Goal: Information Seeking & Learning: Learn about a topic

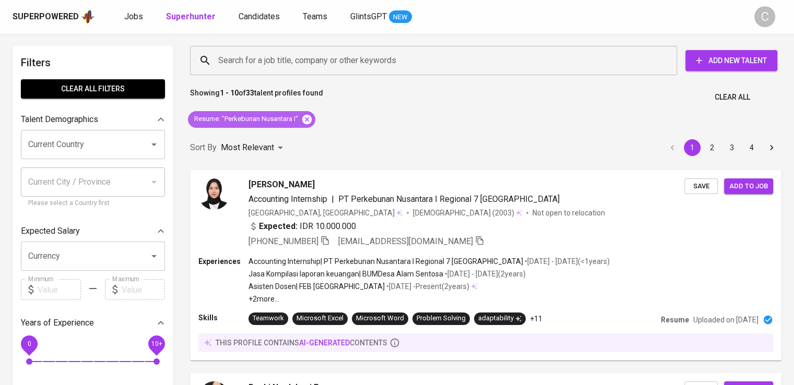
click at [302, 117] on icon at bounding box center [306, 119] width 11 height 11
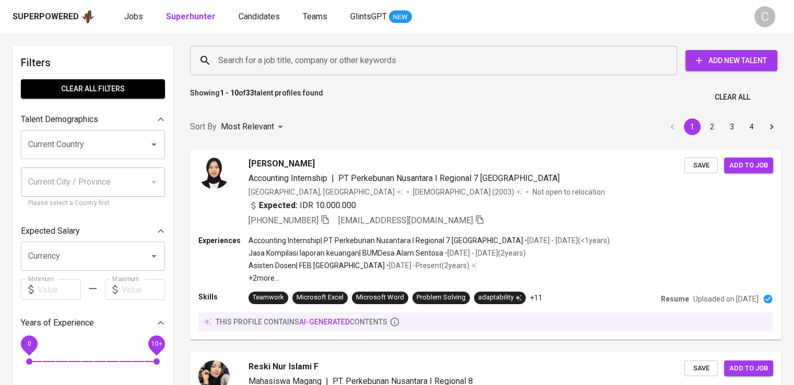
click at [275, 64] on input "Search for a job title, company or other keywords" at bounding box center [436, 61] width 441 height 20
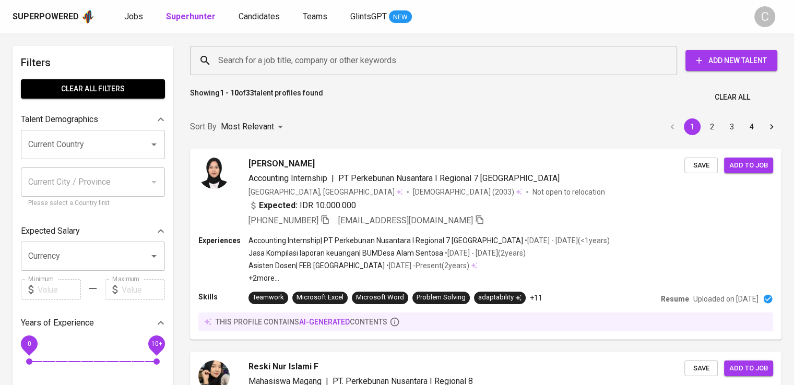
click at [275, 64] on input "Search for a job title, company or other keywords" at bounding box center [436, 61] width 441 height 20
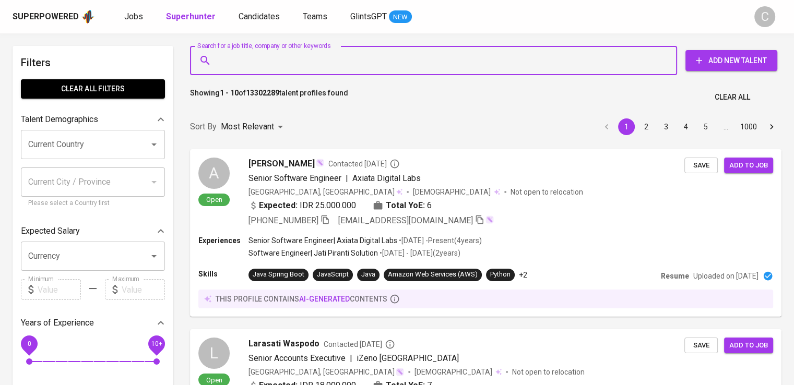
click at [275, 64] on input "Search for a job title, company or other keywords" at bounding box center [436, 61] width 441 height 20
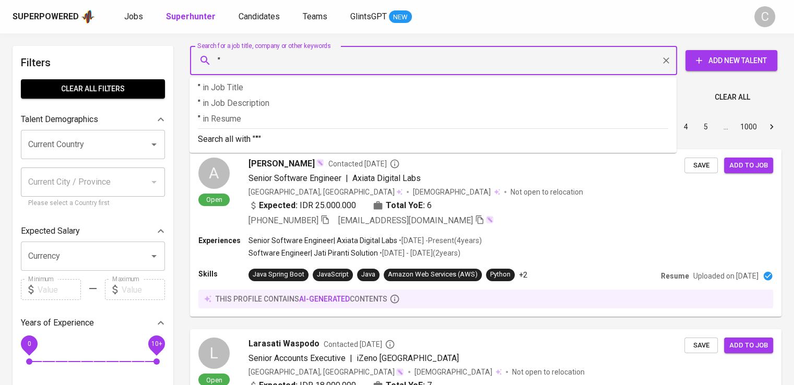
paste input "Saraswanti Anugerah Makmur"
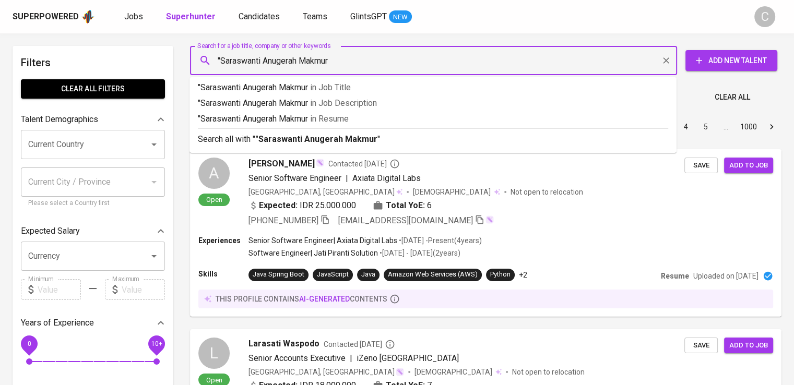
type input ""Saraswanti Anugerah Makmur""
click at [291, 117] on p ""Saraswanti Anugerah Makmur" in Resume" at bounding box center [433, 119] width 470 height 13
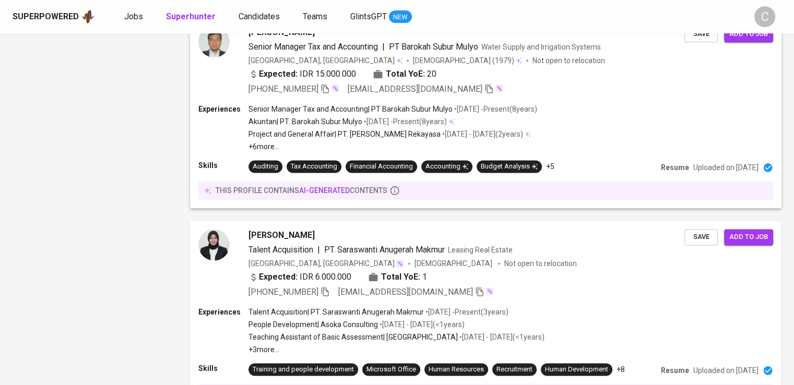
scroll to position [1427, 0]
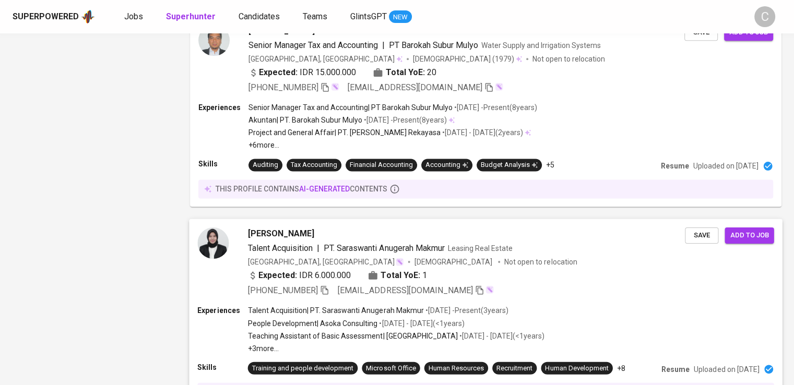
click at [421, 266] on div "Masrara Estumi Talent Acquisition | PT. Saraswanti Anugerah Makmur Leasing Real…" at bounding box center [466, 262] width 437 height 69
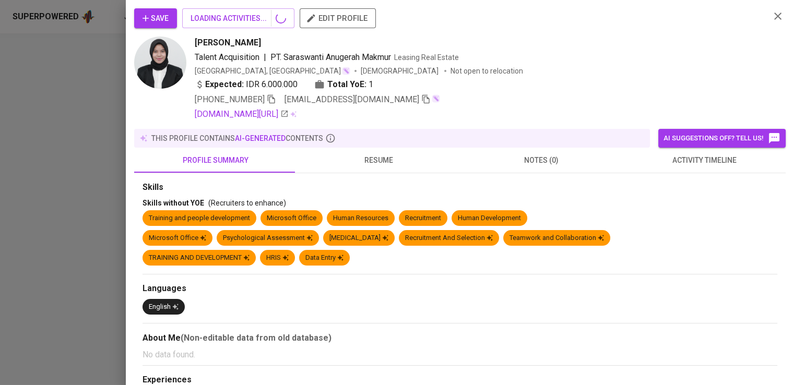
scroll to position [1515, 0]
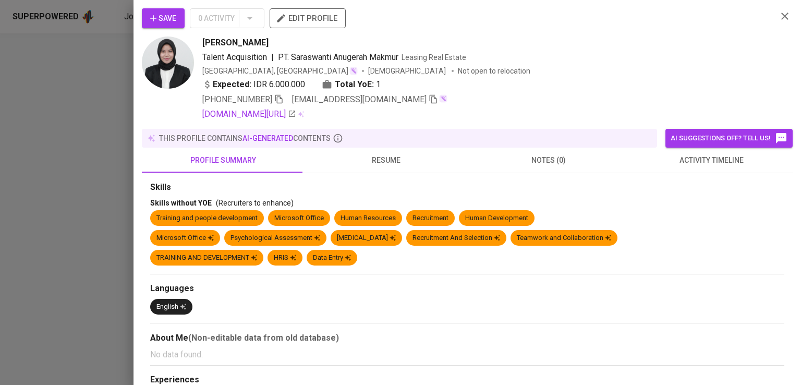
click at [573, 61] on div "Talent Acquisition | PT. Saraswanti Anugerah Makmur Leasing Real Estate" at bounding box center [485, 57] width 567 height 13
click at [279, 101] on icon "button" at bounding box center [278, 98] width 9 height 9
click at [505, 73] on div "Indonesia, Surabaya Female Not open to relocation" at bounding box center [485, 71] width 567 height 10
click at [549, 79] on div "Expected: IDR 6.000.000 Total YoE: 1" at bounding box center [485, 85] width 567 height 15
click at [129, 101] on div at bounding box center [400, 192] width 801 height 385
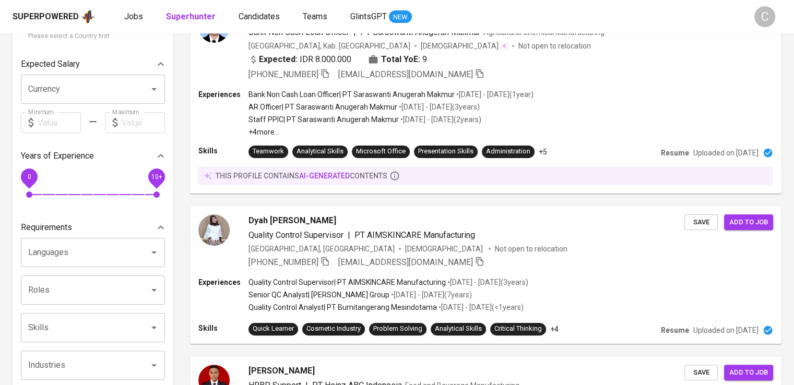
scroll to position [0, 0]
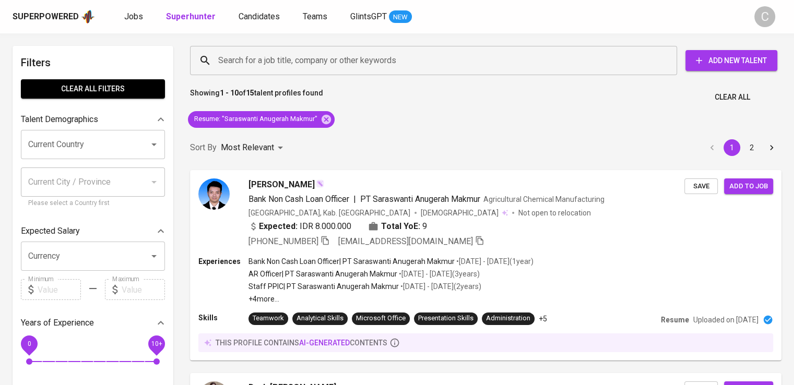
click at [330, 111] on div "Resume : "Saraswanti Anugerah Makmur"" at bounding box center [261, 119] width 155 height 25
click at [328, 117] on icon at bounding box center [325, 118] width 9 height 9
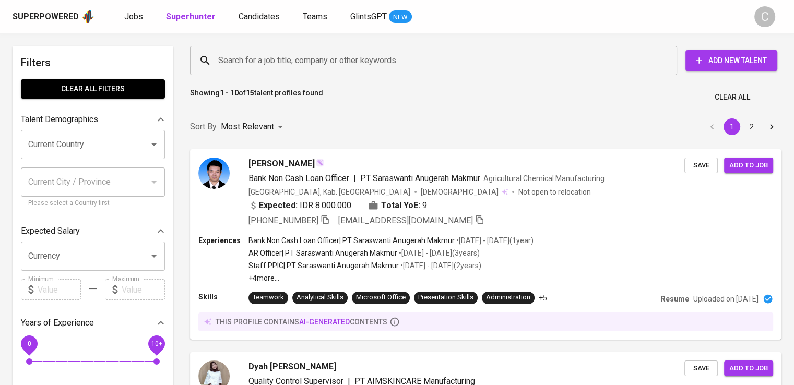
click at [316, 59] on input "Search for a job title, company or other keywords" at bounding box center [436, 61] width 441 height 20
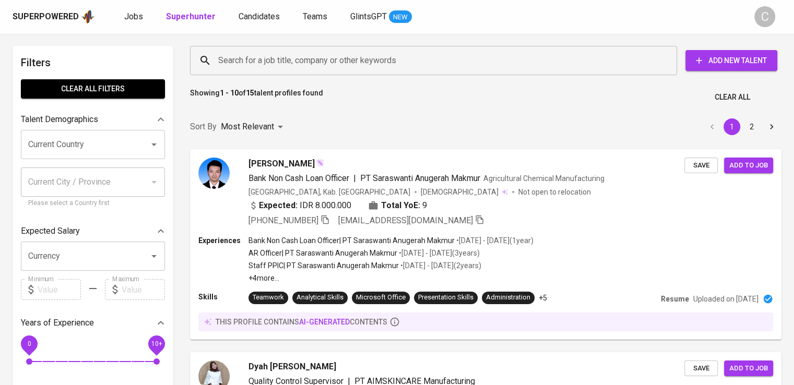
click at [316, 59] on input "Search for a job title, company or other keywords" at bounding box center [436, 61] width 441 height 20
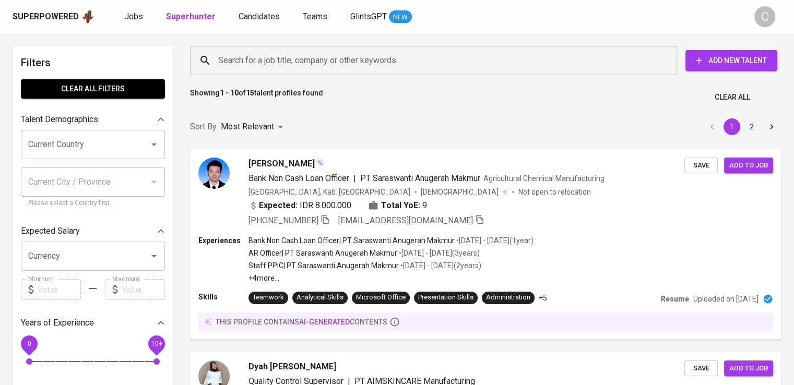
click at [316, 59] on input "Search for a job title, company or other keywords" at bounding box center [436, 61] width 441 height 20
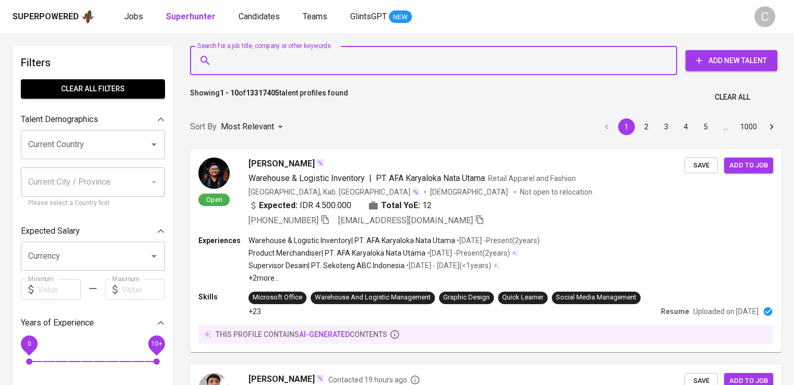
click at [316, 59] on input "Search for a job title, company or other keywords" at bounding box center [436, 61] width 441 height 20
paste input "Pelindo Daya Sejahtera"
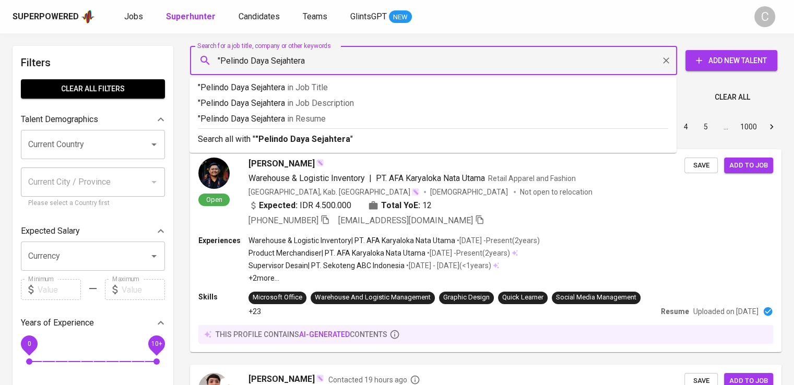
type input ""Pelindo Daya Sejahtera""
click at [306, 119] on span "in [GEOGRAPHIC_DATA]" at bounding box center [308, 119] width 39 height 10
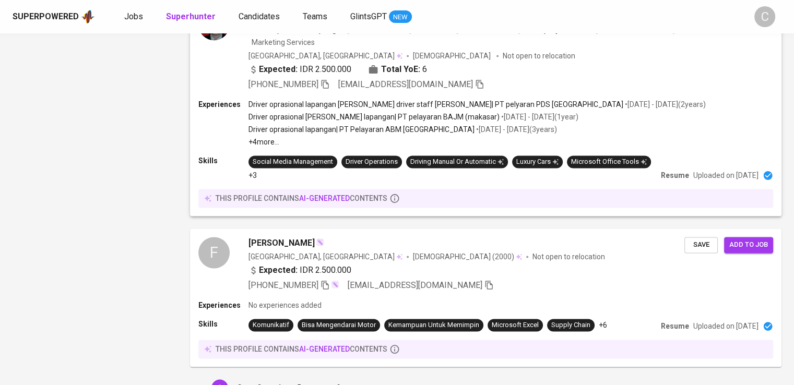
scroll to position [1546, 0]
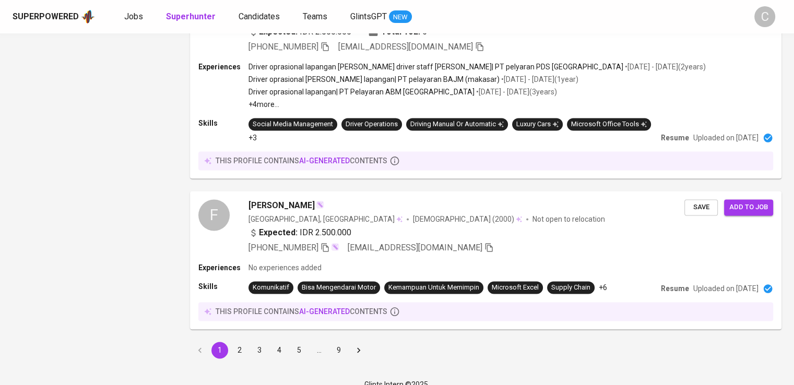
click at [234, 342] on button "2" at bounding box center [239, 350] width 17 height 17
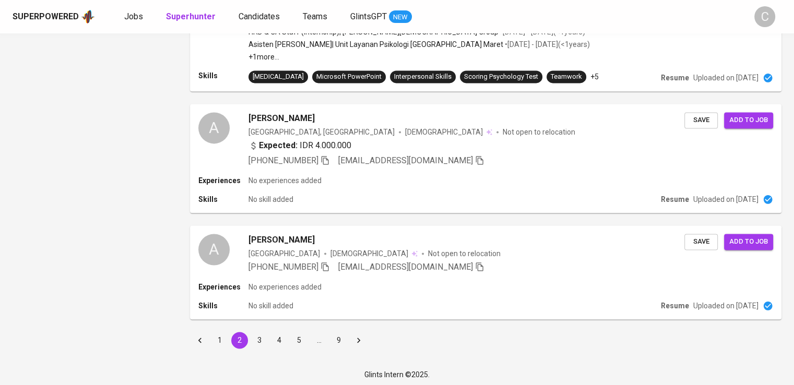
scroll to position [1421, 0]
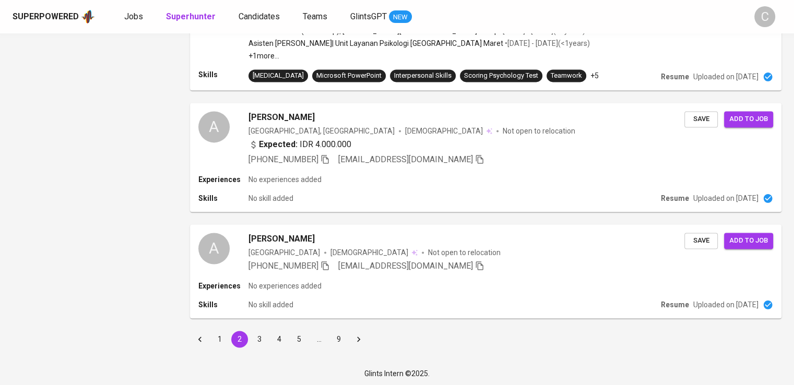
click at [259, 335] on button "3" at bounding box center [259, 339] width 17 height 17
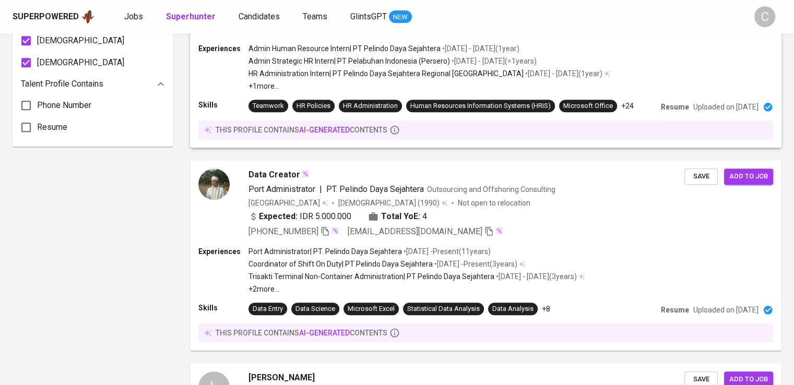
scroll to position [760, 0]
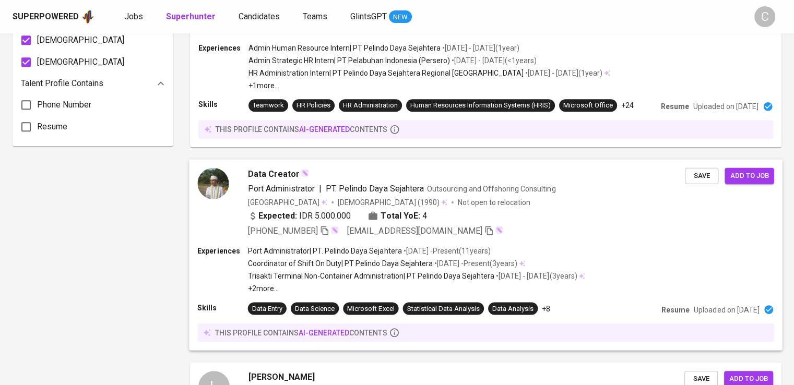
click at [386, 207] on div "Data Creator Port Administrator | PT. Pelindo Daya Sejahtera Outsourcing and Of…" at bounding box center [466, 201] width 437 height 69
click at [386, 207] on div at bounding box center [397, 192] width 794 height 385
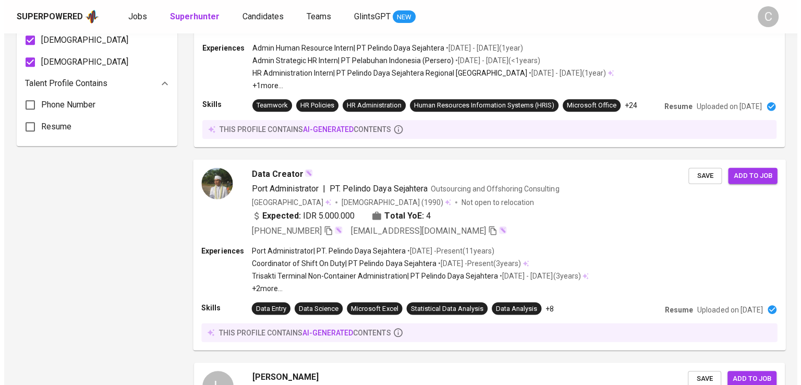
scroll to position [770, 0]
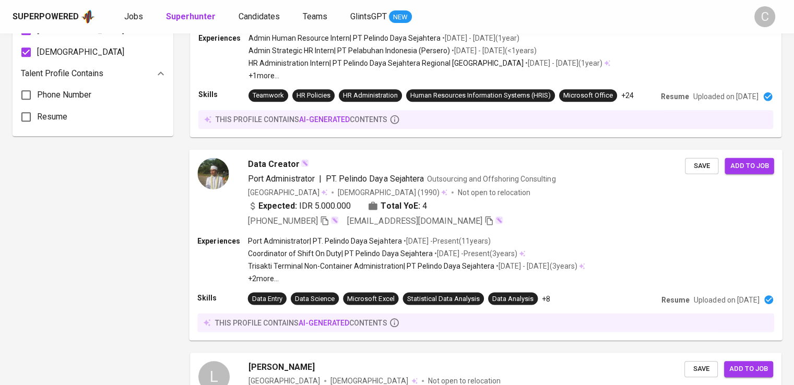
click at [530, 255] on div "Coordinator of Shift On Duty | PT [PERSON_NAME] • [DATE] - Present ( 3 years )" at bounding box center [416, 253] width 337 height 10
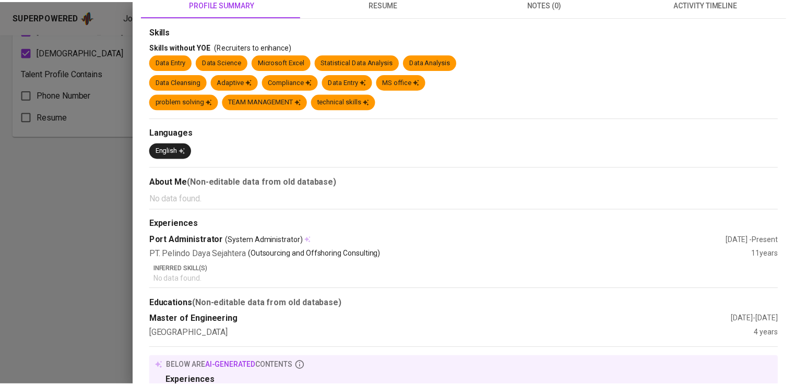
scroll to position [0, 0]
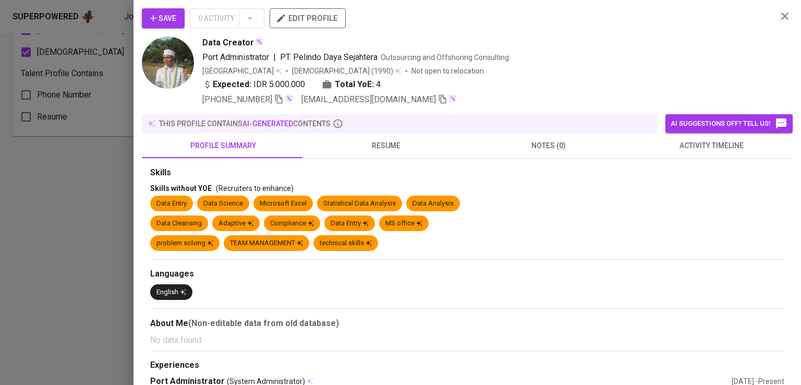
click at [644, 27] on div "Save 0 Activity edit profile" at bounding box center [455, 22] width 627 height 28
click at [280, 103] on icon "button" at bounding box center [279, 99] width 7 height 9
click at [73, 172] on div at bounding box center [400, 192] width 801 height 385
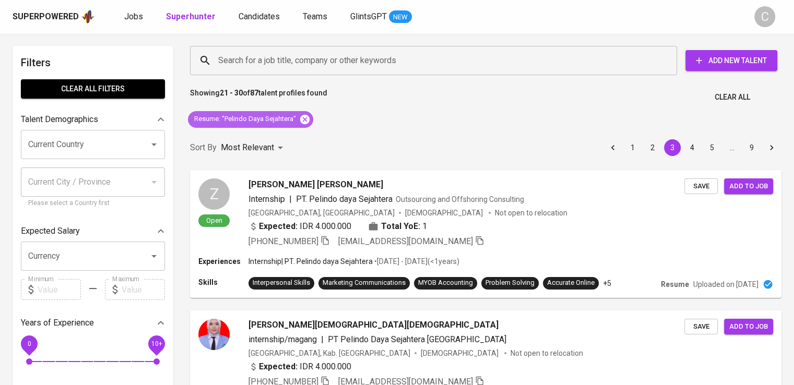
click at [302, 115] on icon at bounding box center [304, 118] width 9 height 9
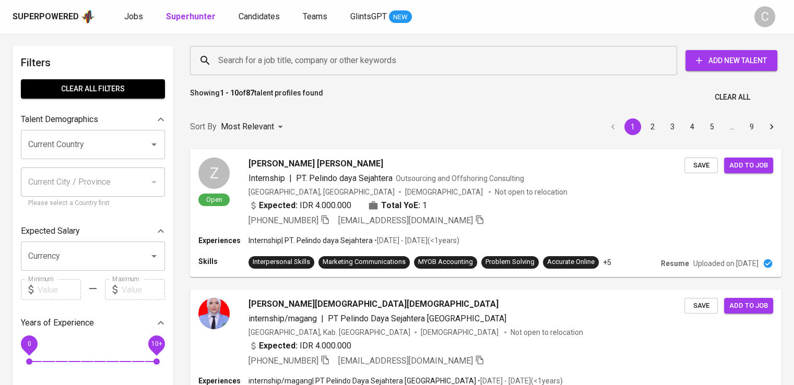
click at [284, 64] on input "Search for a job title, company or other keywords" at bounding box center [436, 61] width 441 height 20
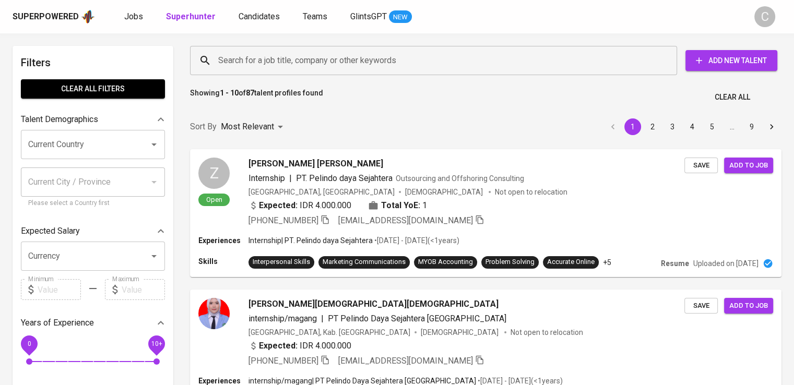
click at [284, 64] on input "Search for a job title, company or other keywords" at bounding box center [436, 61] width 441 height 20
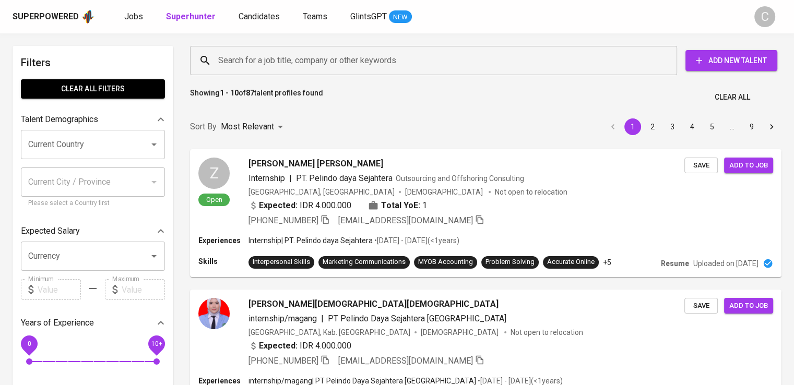
click at [284, 64] on input "Search for a job title, company or other keywords" at bounding box center [436, 61] width 441 height 20
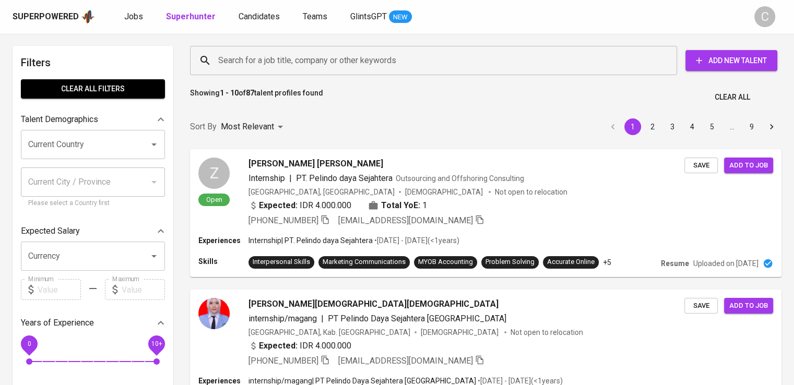
click at [284, 64] on input "Search for a job title, company or other keywords" at bounding box center [436, 61] width 441 height 20
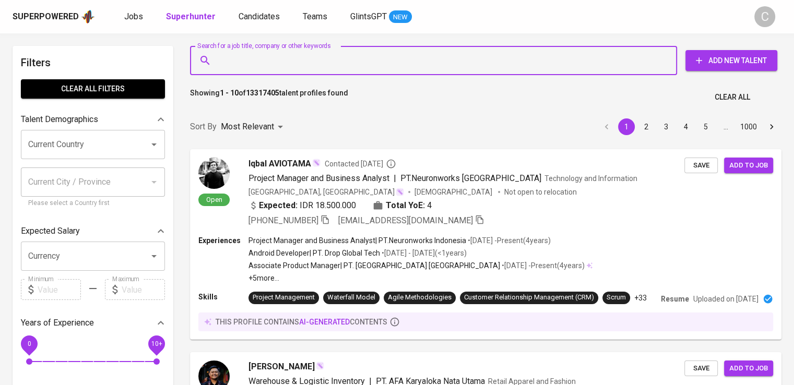
click at [284, 64] on input "Search for a job title, company or other keywords" at bounding box center [436, 61] width 441 height 20
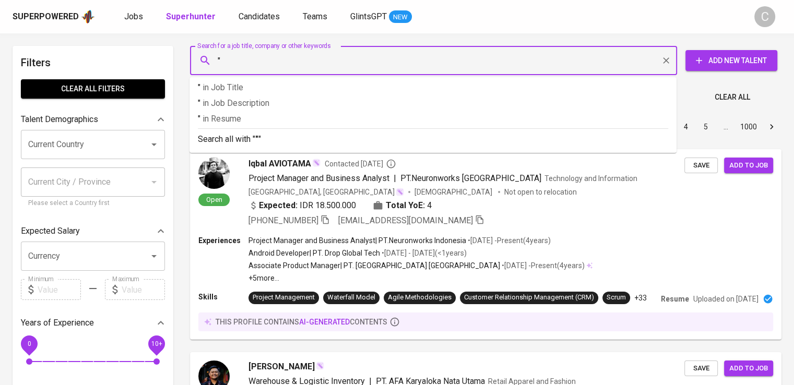
paste input "Bumi Resources Minerals"
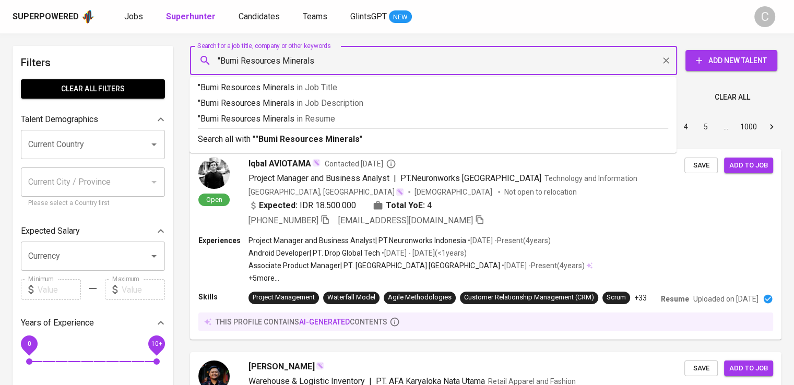
type input ""Bumi Resources Minerals""
click at [321, 122] on span "in [GEOGRAPHIC_DATA]" at bounding box center [318, 119] width 39 height 10
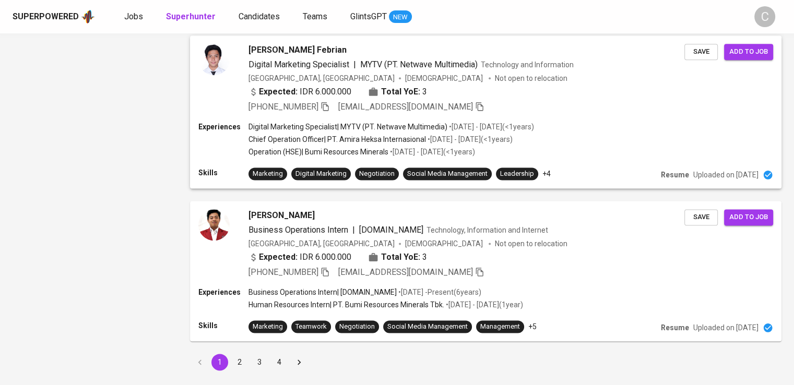
scroll to position [1415, 0]
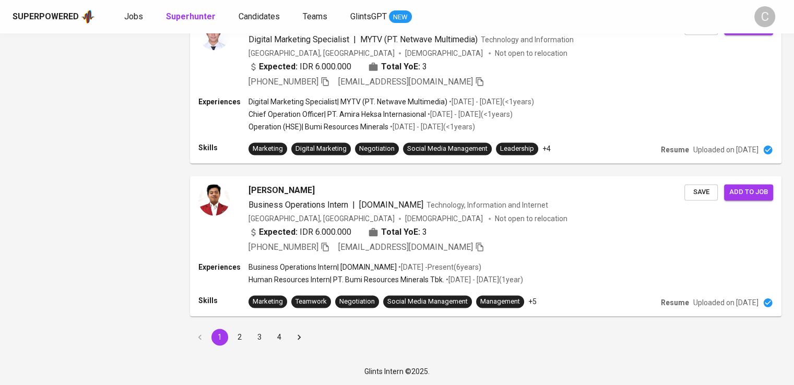
drag, startPoint x: 233, startPoint y: 337, endPoint x: 276, endPoint y: 357, distance: 47.1
click at [233, 337] on button "2" at bounding box center [239, 337] width 17 height 17
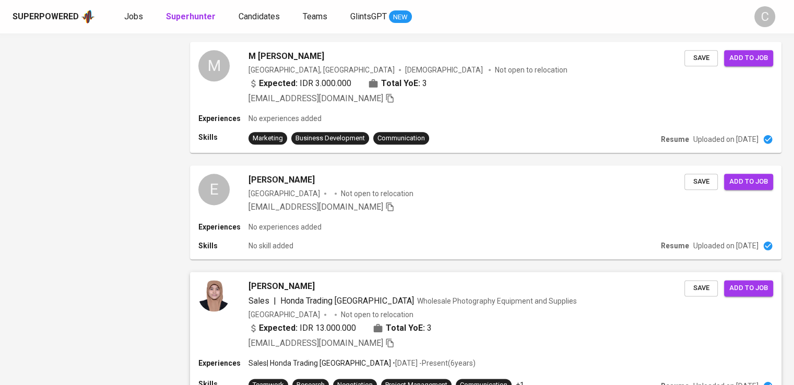
scroll to position [1373, 0]
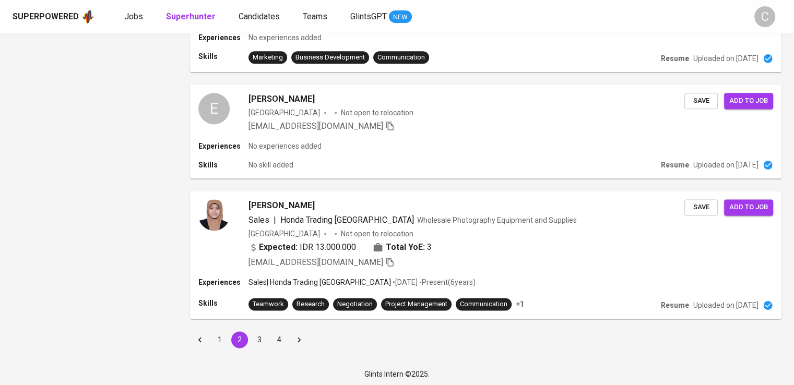
click at [256, 337] on button "3" at bounding box center [259, 339] width 17 height 17
